Goal: Transaction & Acquisition: Purchase product/service

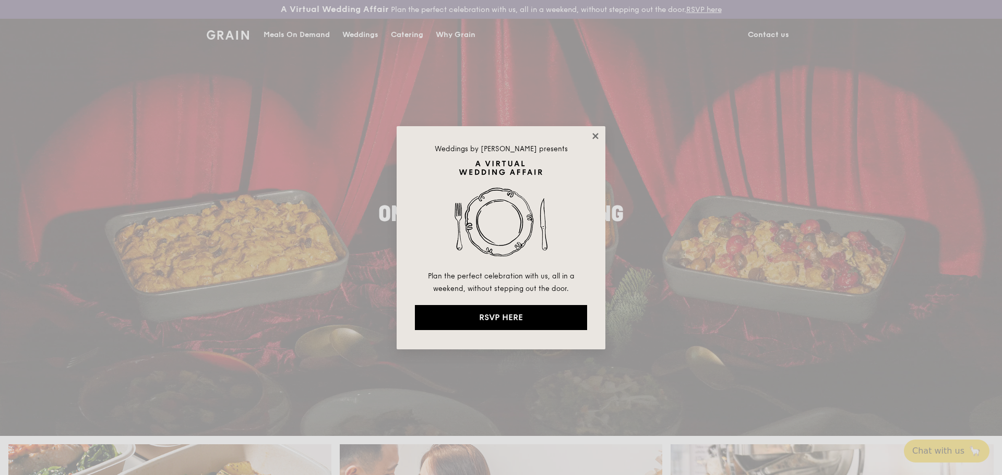
click at [597, 133] on icon at bounding box center [595, 136] width 9 height 9
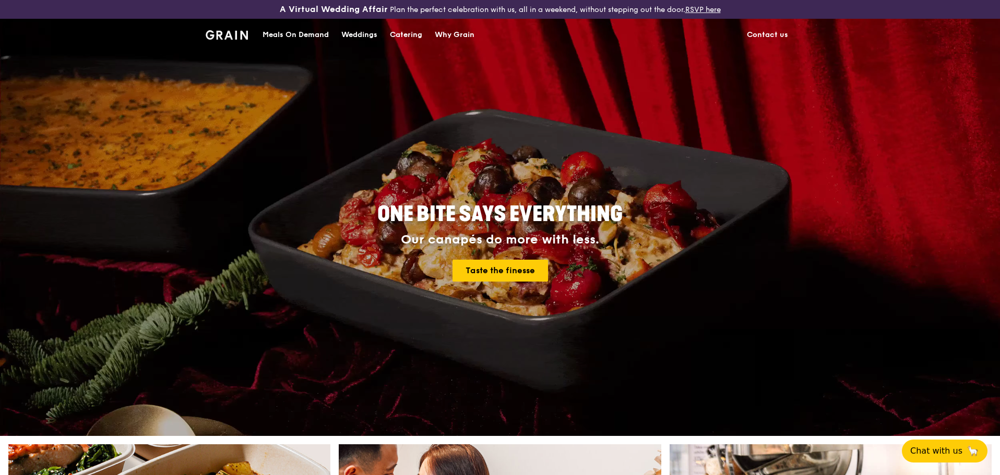
click at [321, 34] on div "Meals On Demand" at bounding box center [296, 34] width 66 height 31
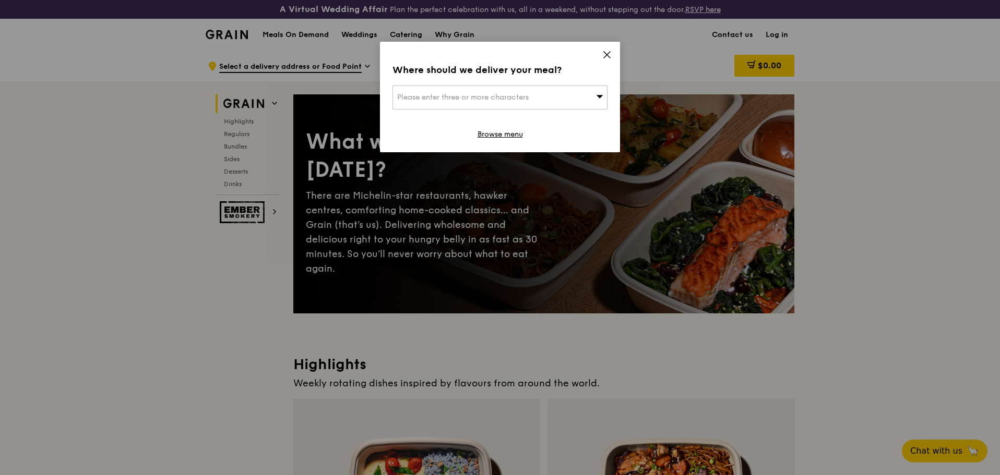
click at [608, 53] on icon at bounding box center [607, 55] width 6 height 6
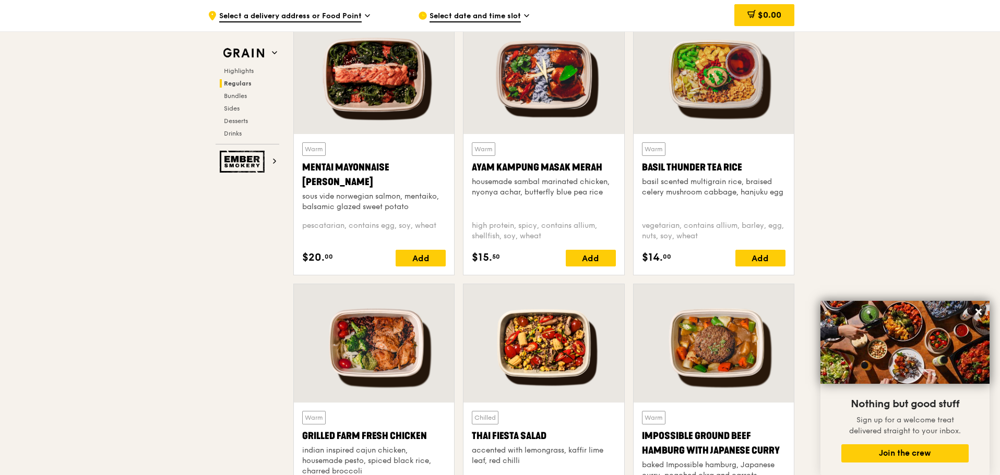
scroll to position [887, 0]
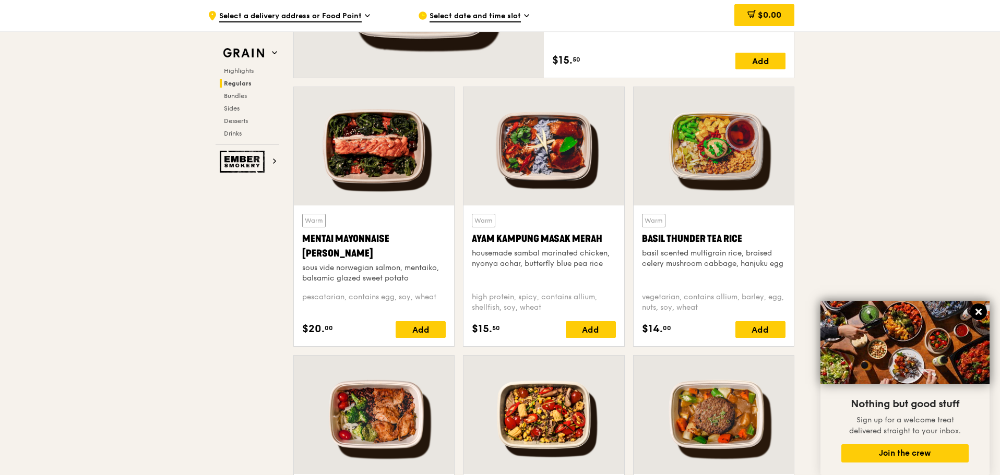
click at [976, 314] on icon at bounding box center [978, 311] width 9 height 9
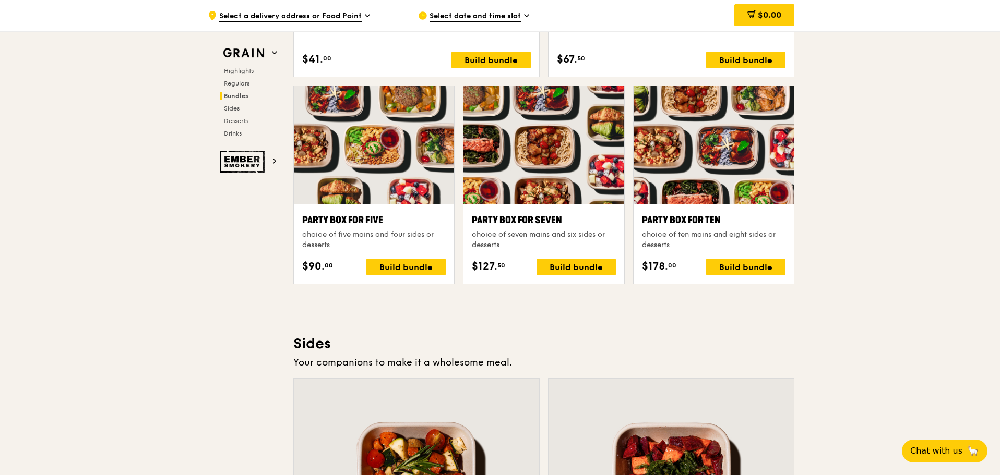
scroll to position [2140, 0]
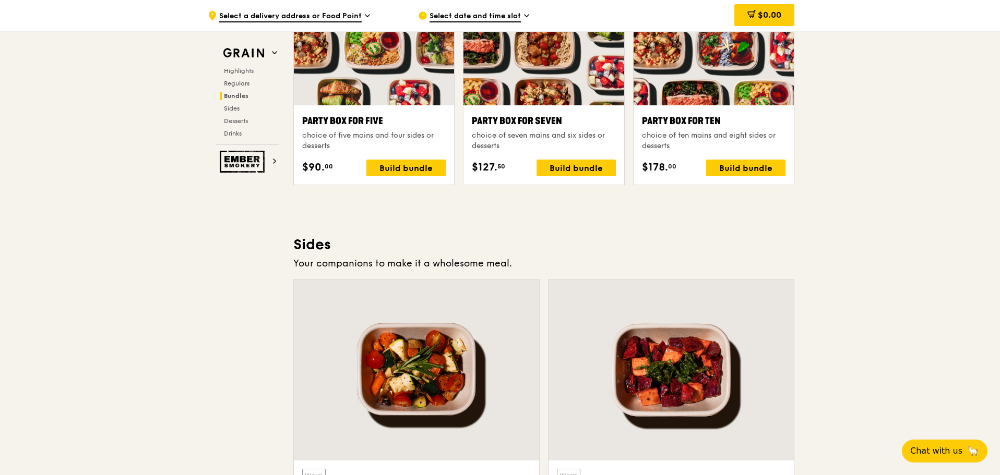
click at [895, 182] on div ".cls-1 { fill: none; stroke: #fff; stroke-linecap: round; stroke-linejoin: roun…" at bounding box center [500, 108] width 1000 height 4397
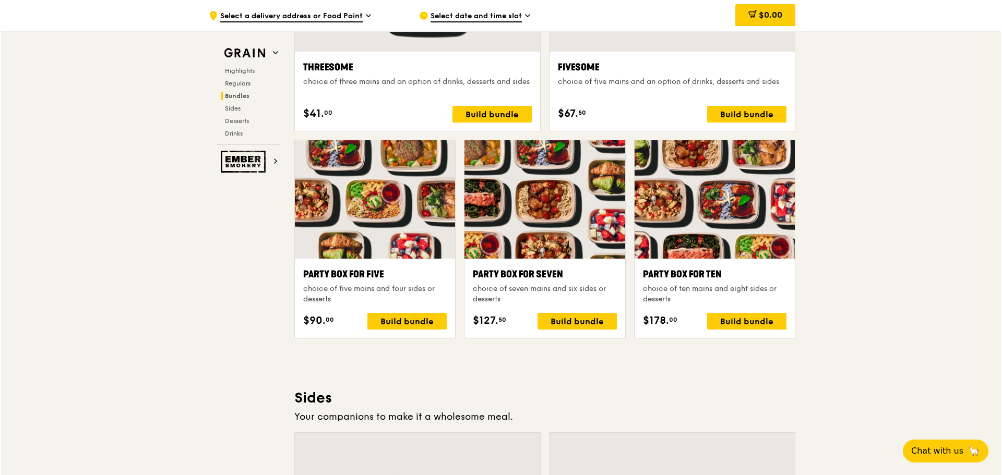
scroll to position [1983, 0]
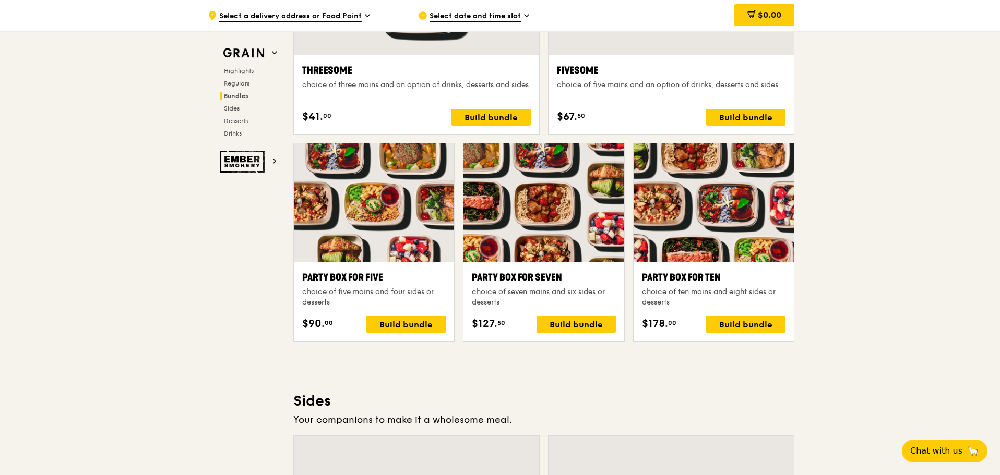
click at [715, 240] on div at bounding box center [714, 203] width 160 height 118
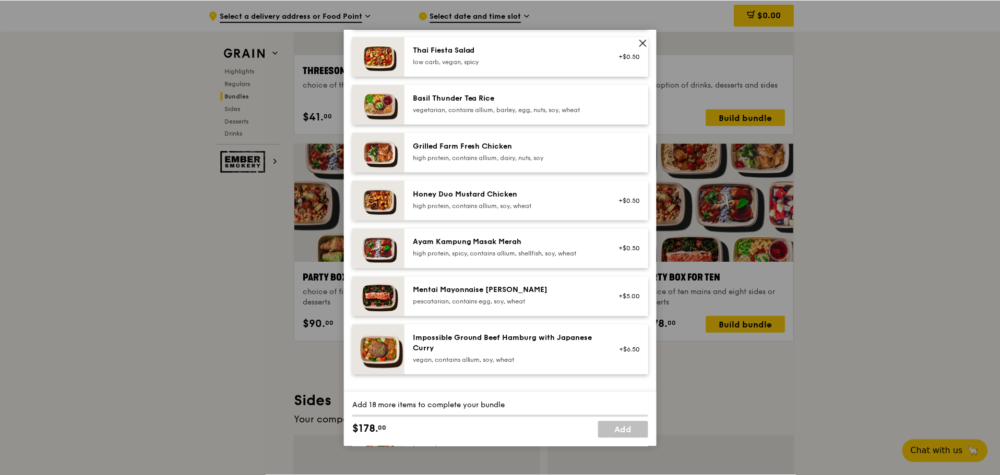
scroll to position [209, 0]
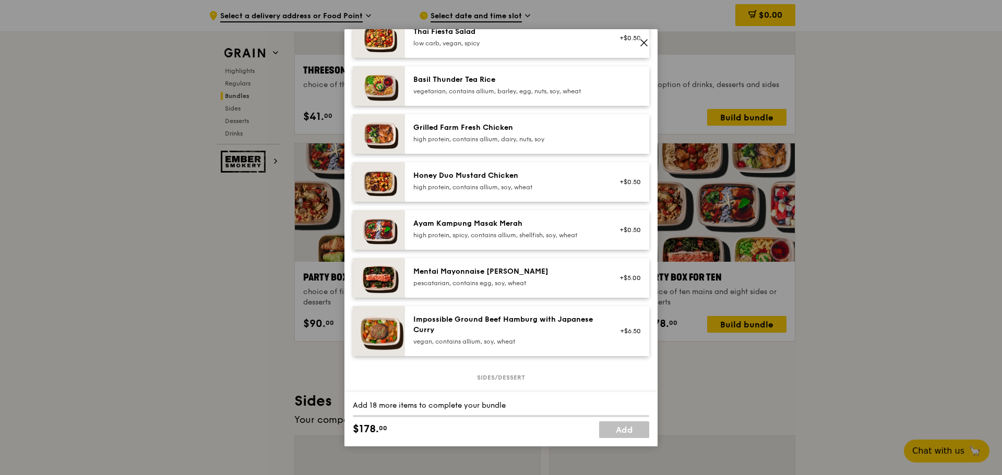
click at [465, 133] on div "Grilled Farm Fresh Chicken" at bounding box center [506, 128] width 187 height 10
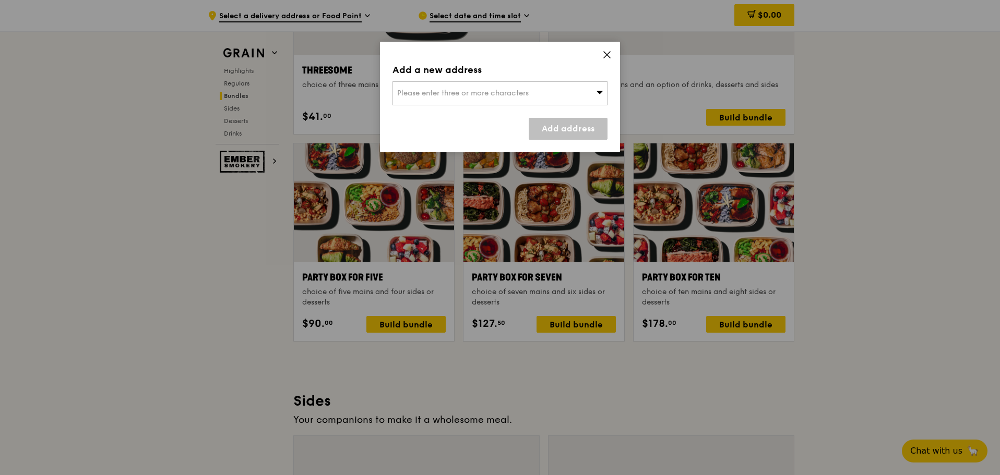
click at [613, 47] on div "Add a new address Please enter three or more characters Add address" at bounding box center [500, 97] width 240 height 111
click at [608, 54] on icon at bounding box center [607, 55] width 6 height 6
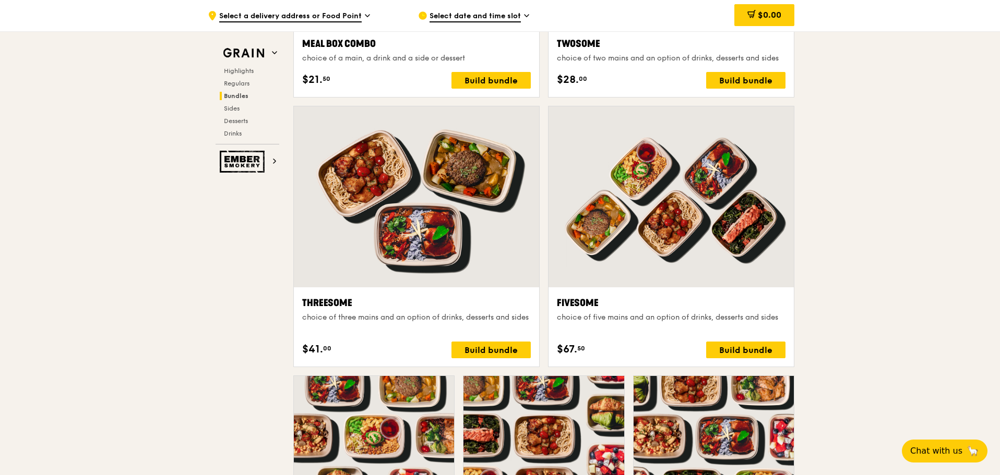
scroll to position [1566, 0]
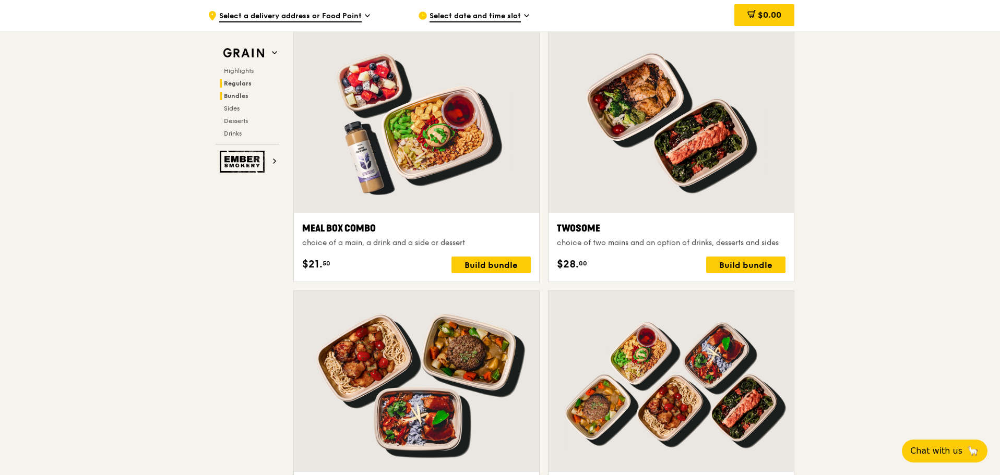
click at [235, 85] on span "Regulars" at bounding box center [238, 83] width 28 height 7
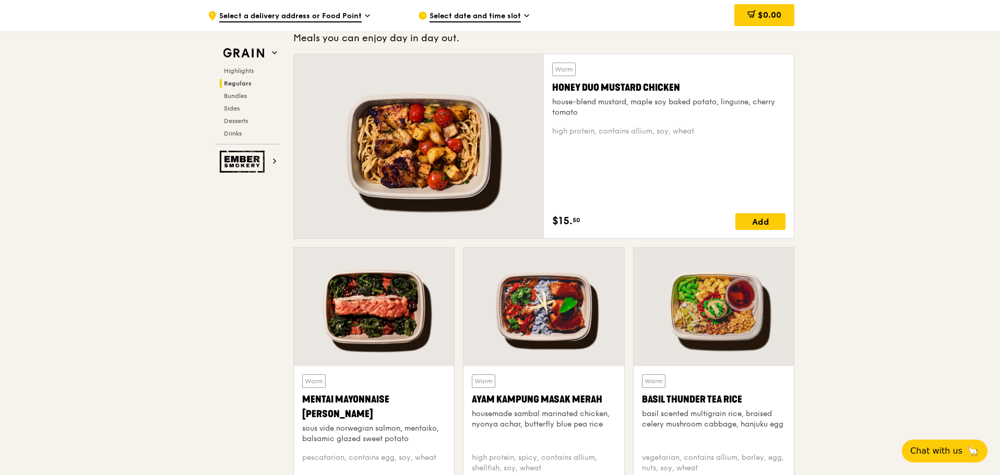
scroll to position [695, 0]
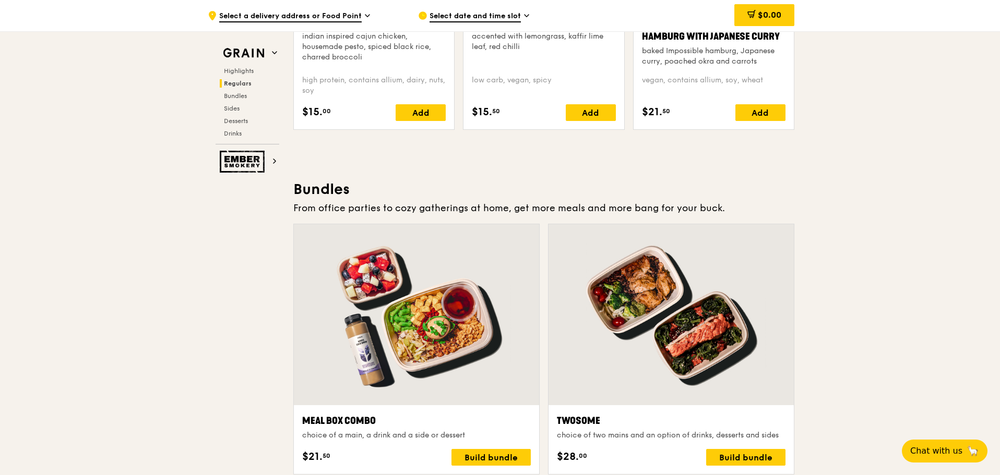
drag, startPoint x: 890, startPoint y: 133, endPoint x: 884, endPoint y: 127, distance: 8.9
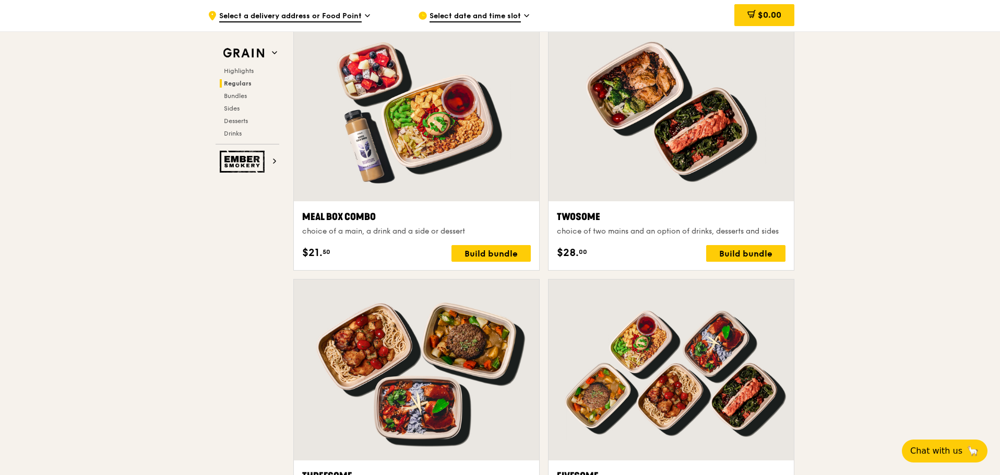
scroll to position [1791, 0]
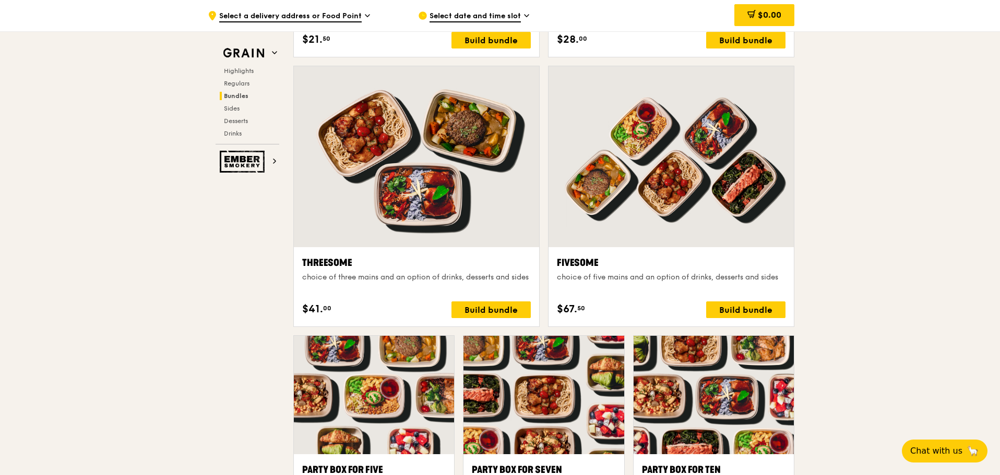
click at [855, 138] on div ".cls-1 { fill: none; stroke: #fff; stroke-linecap: round; stroke-linejoin: roun…" at bounding box center [500, 457] width 1000 height 4397
click at [855, 139] on div ".cls-1 { fill: none; stroke: #fff; stroke-linecap: round; stroke-linejoin: roun…" at bounding box center [500, 457] width 1000 height 4397
click at [852, 136] on div ".cls-1 { fill: none; stroke: #fff; stroke-linecap: round; stroke-linejoin: roun…" at bounding box center [500, 457] width 1000 height 4397
click at [885, 162] on div ".cls-1 { fill: none; stroke: #fff; stroke-linecap: round; stroke-linejoin: roun…" at bounding box center [500, 457] width 1000 height 4397
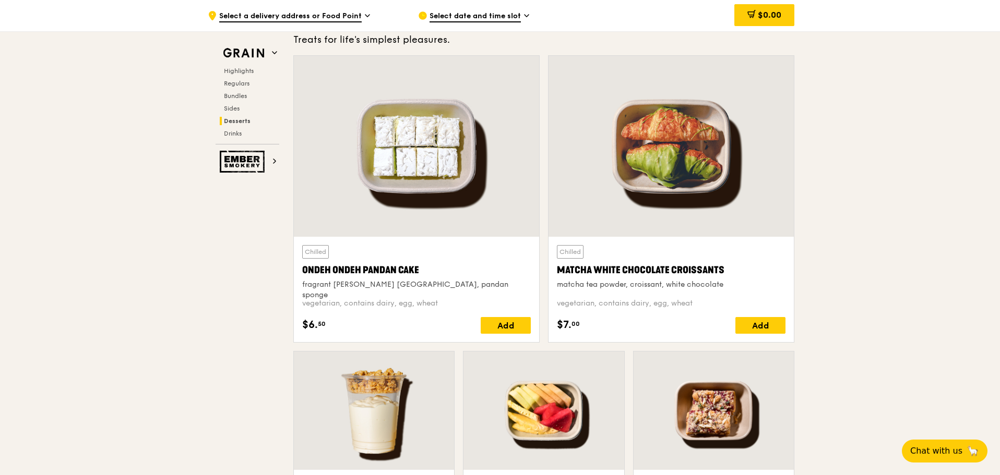
scroll to position [2991, 0]
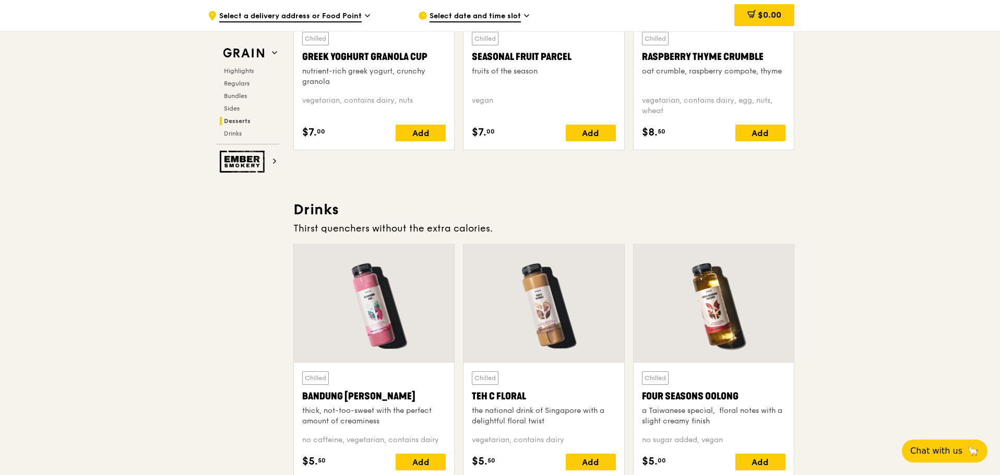
scroll to position [3670, 0]
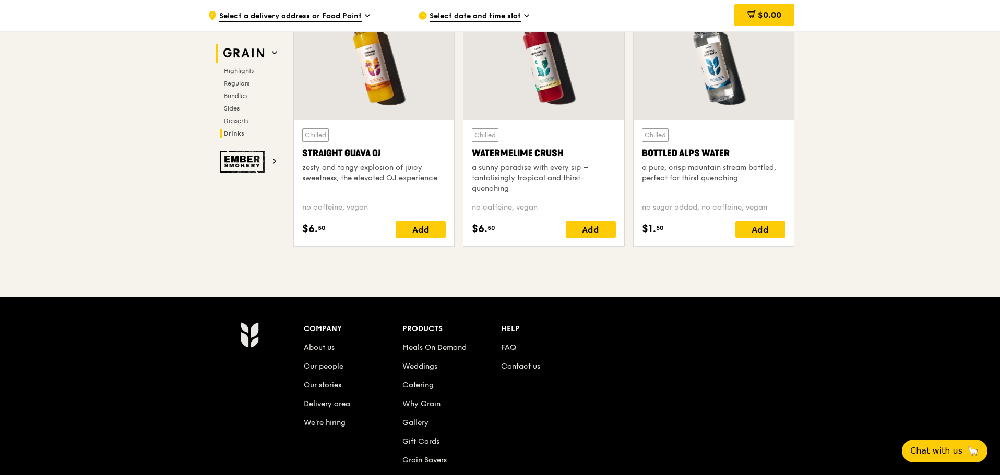
click at [242, 51] on img at bounding box center [244, 53] width 48 height 19
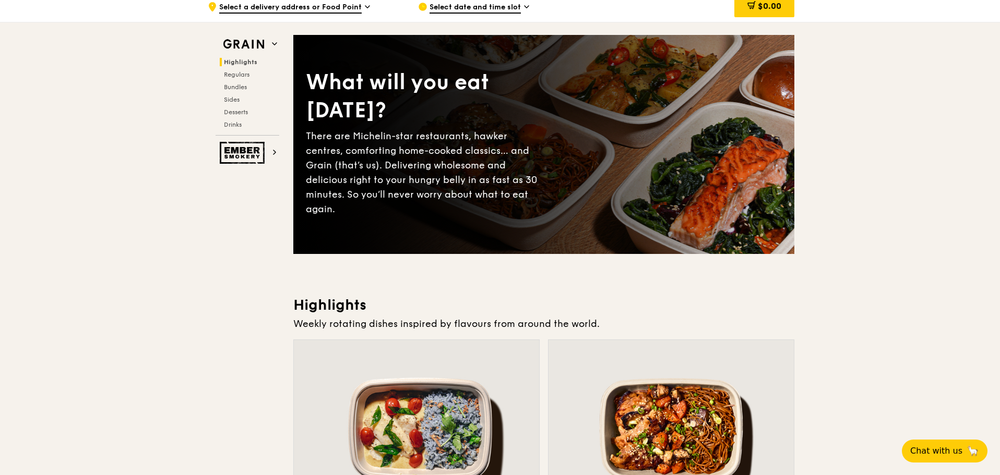
scroll to position [0, 0]
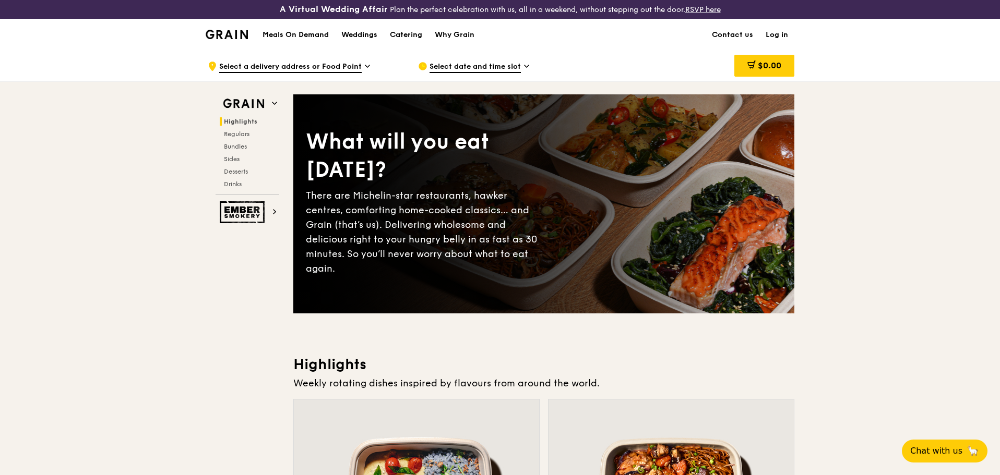
click at [207, 30] on img at bounding box center [227, 34] width 42 height 9
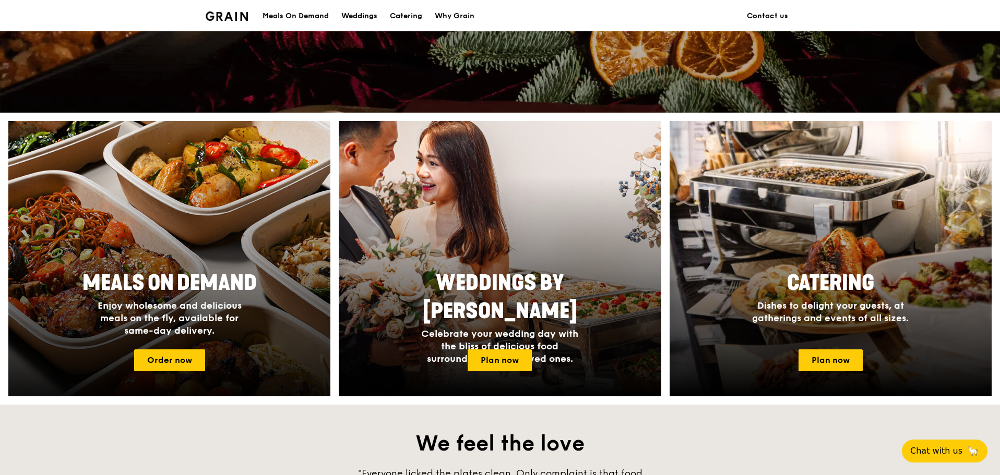
scroll to position [365, 0]
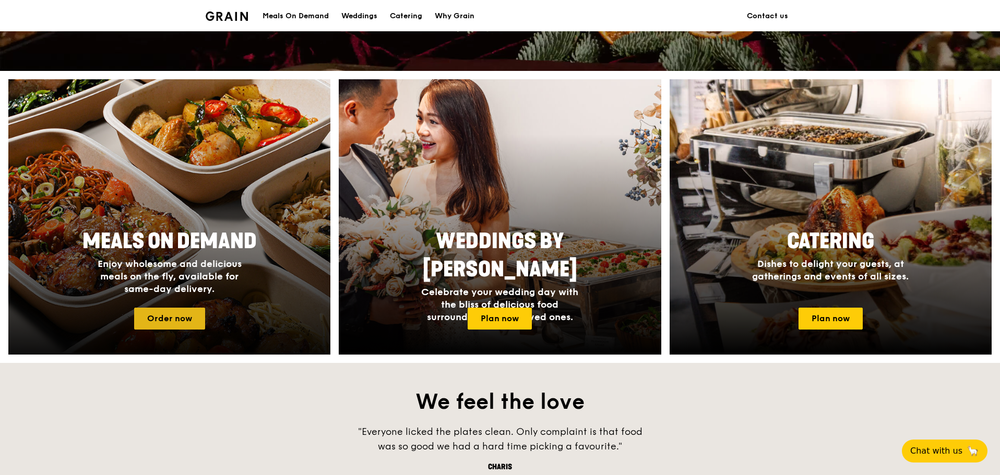
click at [159, 319] on link "Order now" at bounding box center [169, 319] width 71 height 22
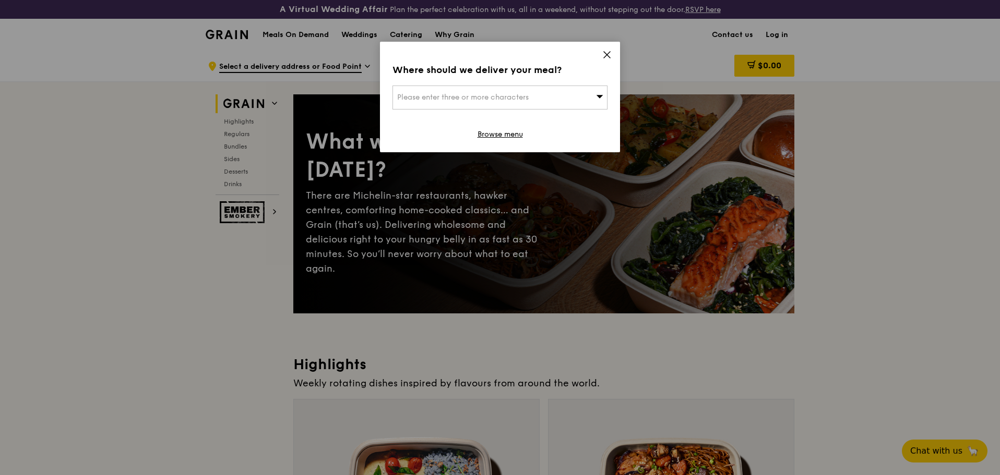
click at [602, 52] on div "Where should we deliver your meal? Please enter three or more characters Browse…" at bounding box center [500, 97] width 240 height 111
click at [607, 53] on icon at bounding box center [606, 54] width 9 height 9
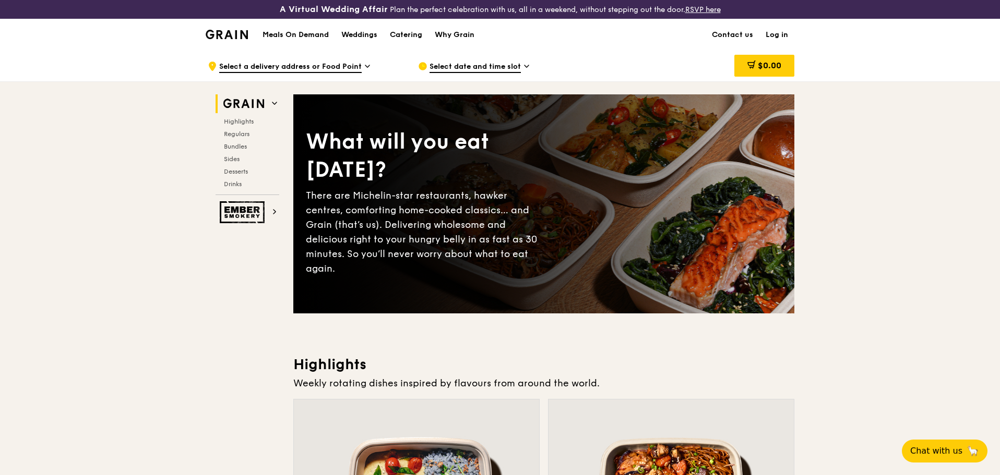
click at [236, 31] on img at bounding box center [227, 34] width 42 height 9
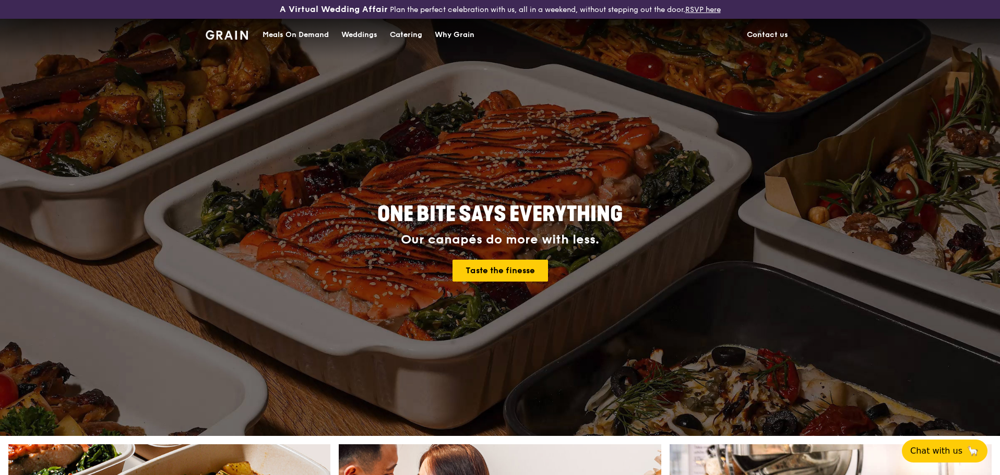
click at [294, 34] on div "Meals On Demand" at bounding box center [296, 34] width 66 height 31
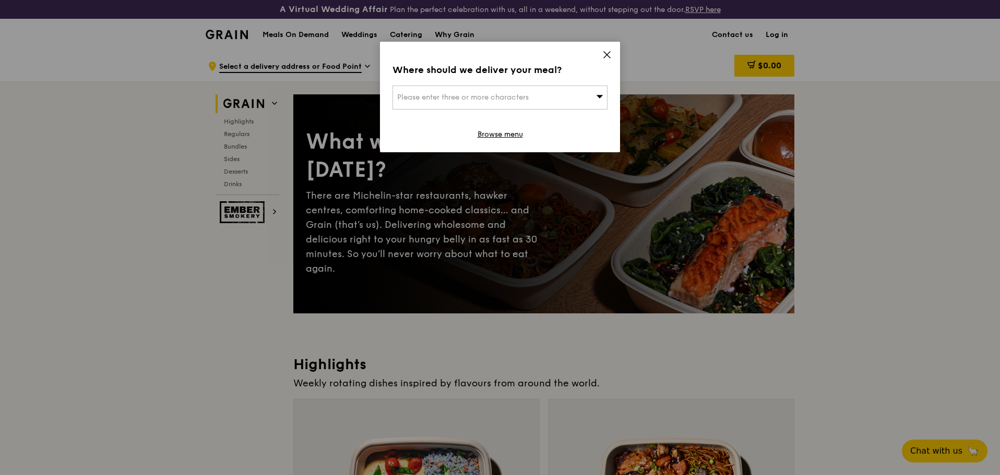
click at [580, 101] on div "Please enter three or more characters" at bounding box center [500, 98] width 215 height 24
click at [607, 55] on icon at bounding box center [607, 55] width 6 height 6
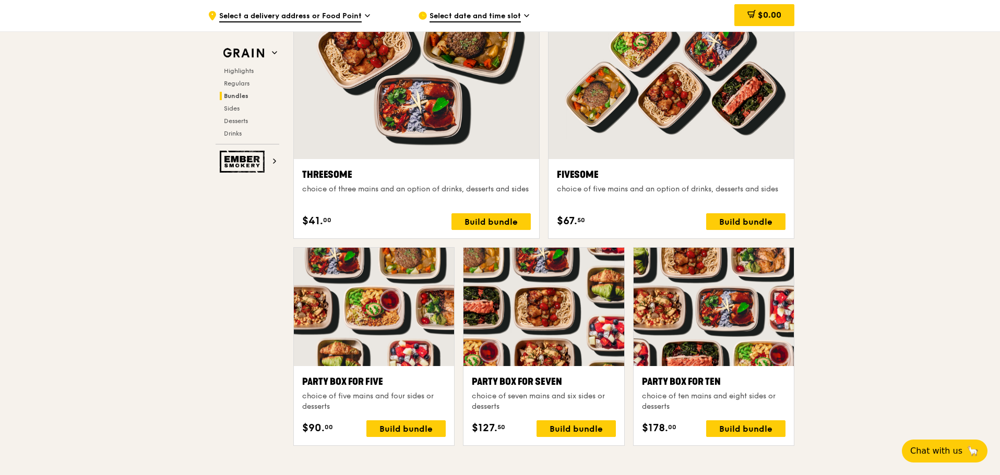
click at [158, 203] on div ".cls-1 { fill: none; stroke: #fff; stroke-linecap: round; stroke-linejoin: roun…" at bounding box center [500, 369] width 1000 height 4397
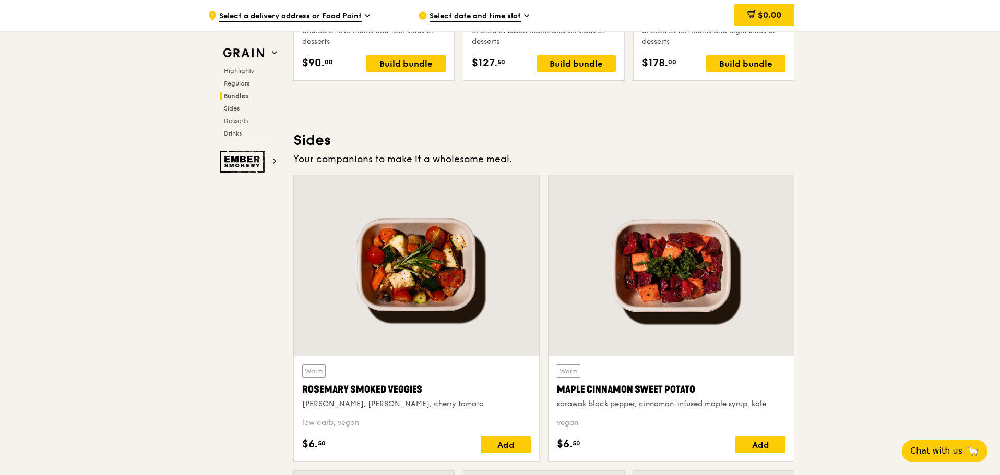
click at [158, 201] on div ".cls-1 { fill: none; stroke: #fff; stroke-linecap: round; stroke-linejoin: roun…" at bounding box center [500, 4] width 1000 height 4397
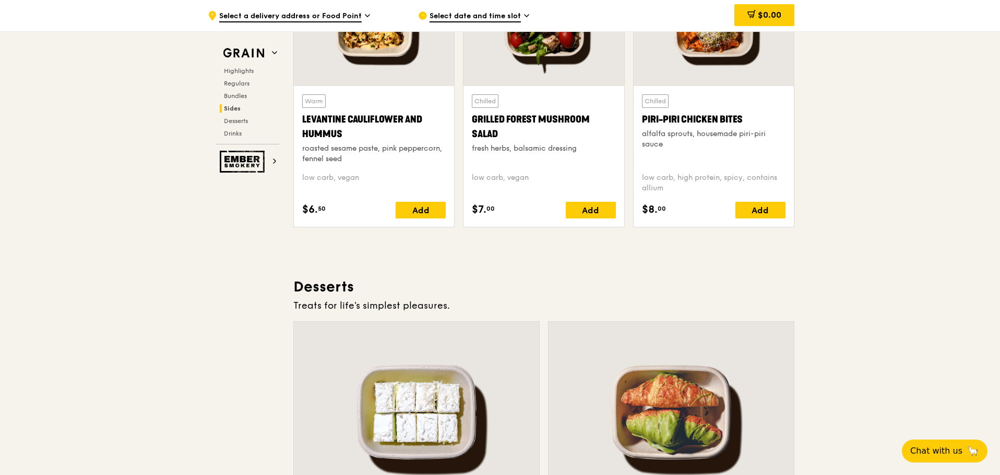
scroll to position [2558, 0]
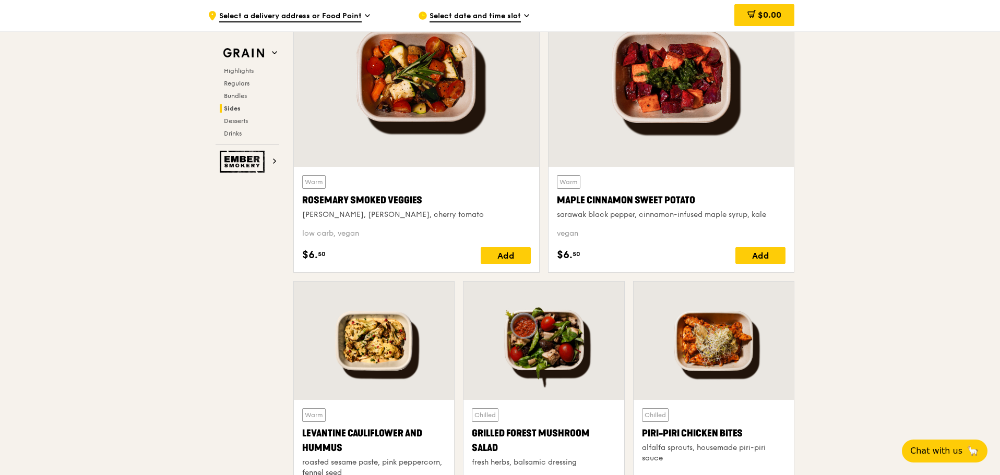
scroll to position [2401, 0]
